Goal: Find contact information

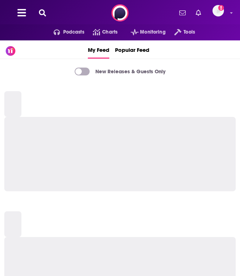
click at [43, 11] on icon at bounding box center [42, 12] width 7 height 7
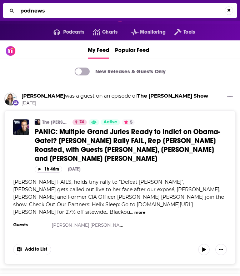
type input "podnews"
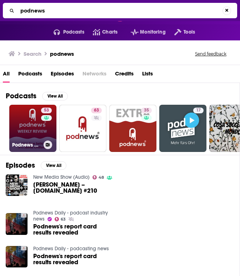
click at [25, 128] on link "53 Podnews Weekly Review" at bounding box center [32, 128] width 47 height 47
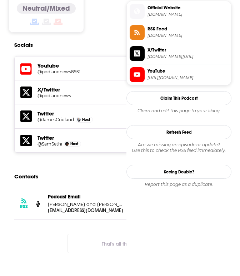
scroll to position [628, 0]
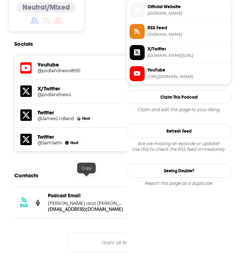
click at [78, 206] on p "[EMAIL_ADDRESS][DOMAIN_NAME]" at bounding box center [86, 209] width 77 height 6
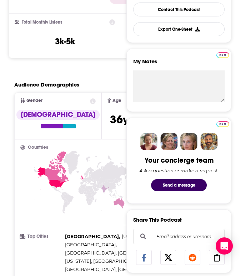
scroll to position [6, 0]
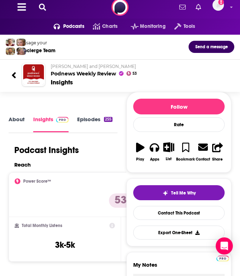
click at [42, 6] on icon at bounding box center [42, 7] width 7 height 7
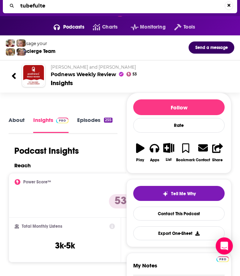
type input "tubefulter"
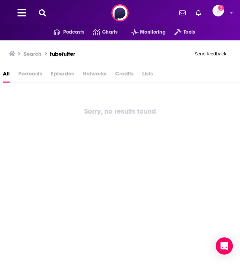
click at [68, 56] on h3 "tubefulter" at bounding box center [62, 53] width 25 height 7
click at [42, 59] on div "Search tubefulter Send feedback" at bounding box center [119, 54] width 220 height 10
click at [43, 11] on icon at bounding box center [42, 12] width 7 height 7
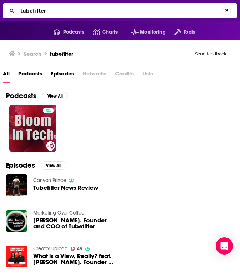
click at [89, 10] on input "tubefilter" at bounding box center [120, 10] width 205 height 11
click at [89, 10] on input "tubefilter" at bounding box center [121, 10] width 207 height 11
paste input "Sounds Profitable"
type input "Sounds Profitable"
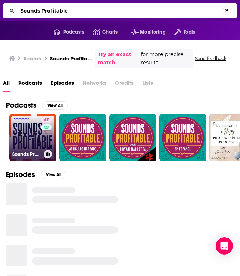
click at [29, 140] on link "47 Sounds Profitable" at bounding box center [32, 137] width 47 height 47
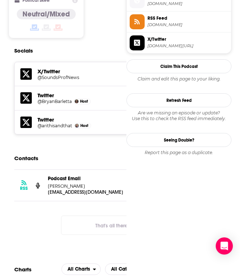
scroll to position [638, 0]
click at [88, 189] on p "[PERSON_NAME]" at bounding box center [86, 186] width 77 height 6
click at [89, 195] on p "[EMAIL_ADDRESS][DOMAIN_NAME]" at bounding box center [86, 192] width 77 height 6
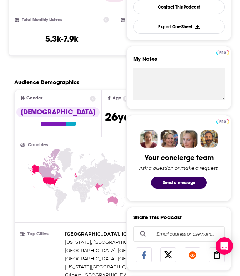
scroll to position [21, 0]
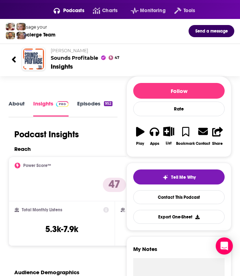
click at [13, 64] on icon at bounding box center [13, 60] width 5 height 10
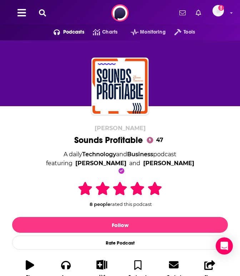
click at [45, 16] on icon at bounding box center [42, 12] width 7 height 7
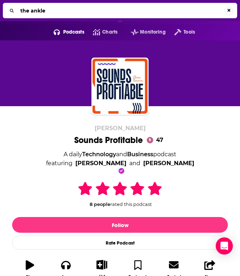
type input "the ankler"
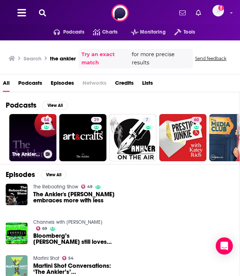
click at [32, 141] on link "54 The Ankler Podcast" at bounding box center [32, 137] width 47 height 47
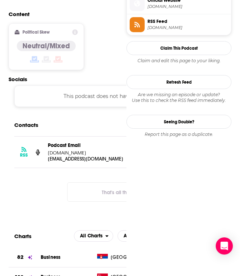
scroll to position [582, 0]
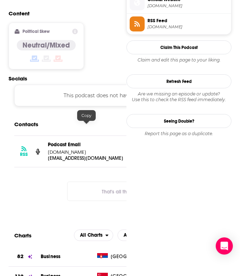
click at [82, 155] on p "[EMAIL_ADDRESS][DOMAIN_NAME]" at bounding box center [86, 158] width 77 height 6
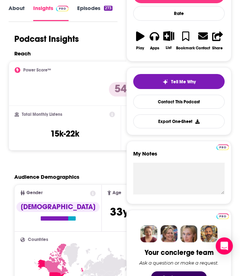
scroll to position [0, 0]
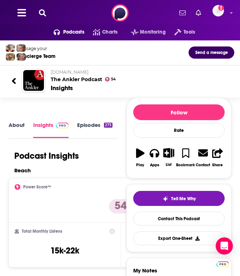
click at [44, 13] on icon at bounding box center [42, 12] width 7 height 7
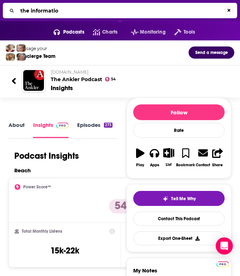
type input "the information"
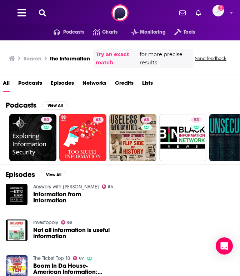
click at [44, 12] on icon at bounding box center [42, 12] width 7 height 7
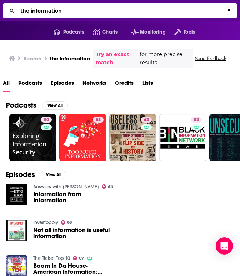
drag, startPoint x: 79, startPoint y: 9, endPoint x: -5, endPoint y: 7, distance: 83.6
click at [0, 7] on html "Podcasts Features Solutions Account Company Resources Say Hello </> Developer A…" at bounding box center [120, 138] width 240 height 276
type input "t"
type input "inside podcasting"
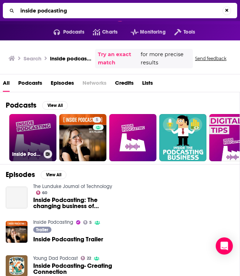
click at [35, 133] on link "Inside Podcasting / Digital Inside" at bounding box center [32, 137] width 47 height 47
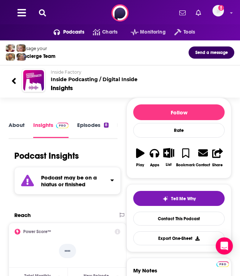
click at [43, 12] on icon at bounding box center [42, 12] width 7 height 7
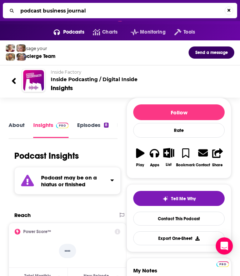
type input "podcast business journal"
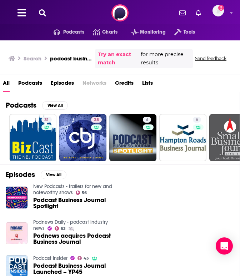
click at [42, 15] on icon at bounding box center [42, 12] width 7 height 7
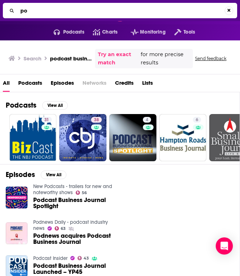
type input "p"
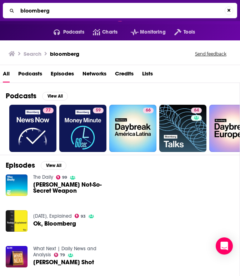
drag, startPoint x: 85, startPoint y: 14, endPoint x: -5, endPoint y: 10, distance: 89.4
click at [0, 10] on html "Podcasts Features Solutions Account Company Resources Say Hello </> Developer A…" at bounding box center [120, 138] width 240 height 276
type input "b"
type input "inside podcasting"
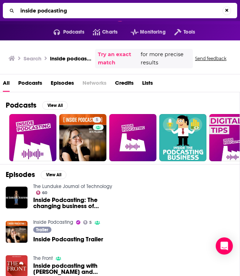
click at [88, 205] on span "Inside Podcasting: The changing business of Podcasting" at bounding box center [73, 203] width 81 height 12
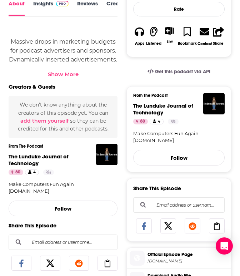
scroll to position [183, 0]
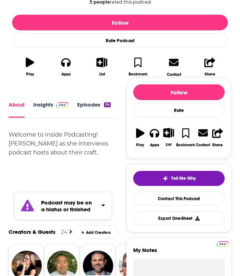
scroll to position [220, 0]
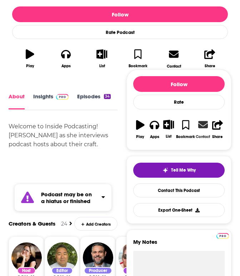
click at [201, 129] on link "Contact" at bounding box center [202, 129] width 15 height 28
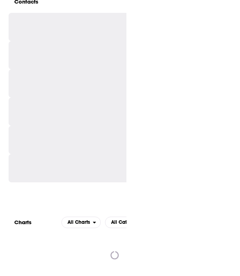
scroll to position [0, 11]
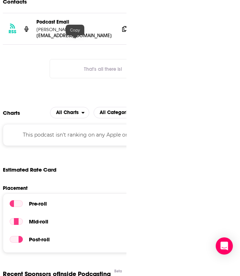
click at [73, 39] on p "podcasting@inside.com" at bounding box center [74, 36] width 77 height 6
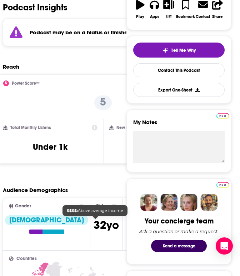
scroll to position [0, 0]
